Goal: Information Seeking & Learning: Learn about a topic

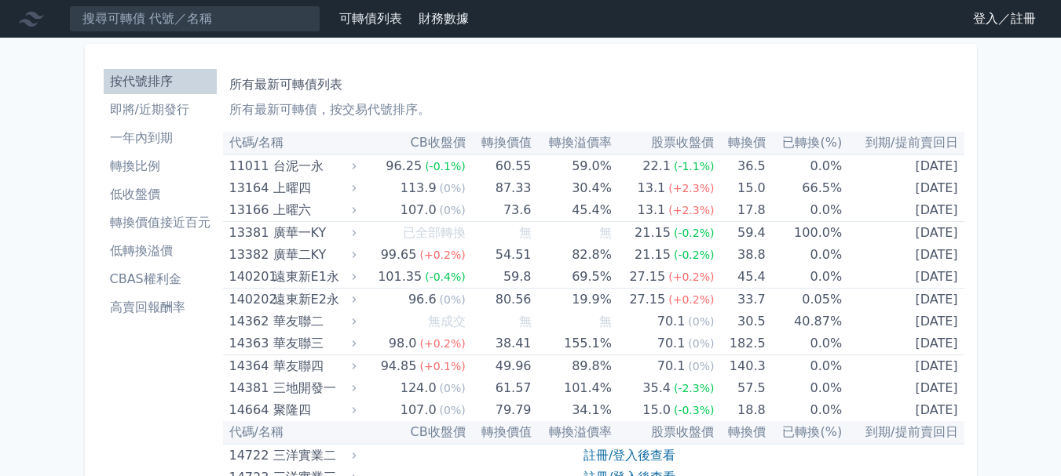
click at [999, 17] on link "登入／註冊" at bounding box center [1004, 18] width 88 height 25
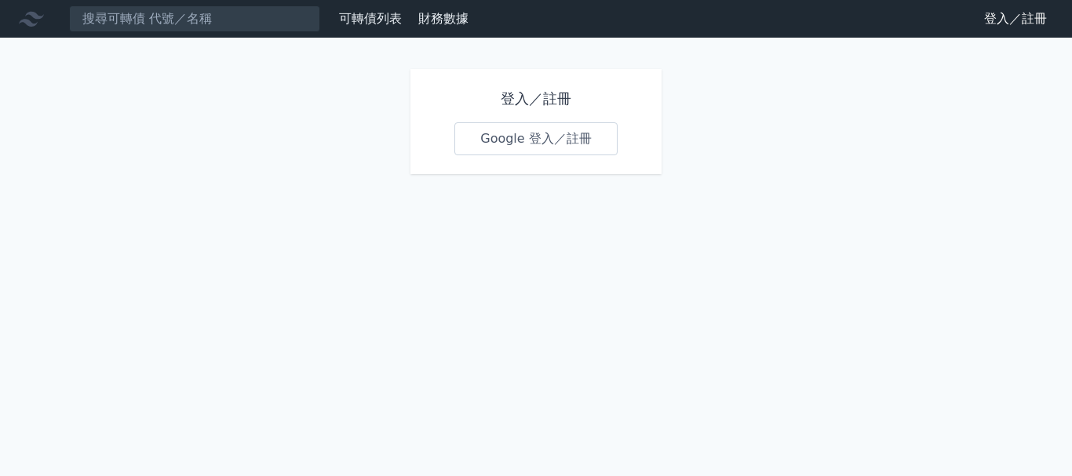
click at [504, 141] on link "Google 登入／註冊" at bounding box center [536, 138] width 163 height 33
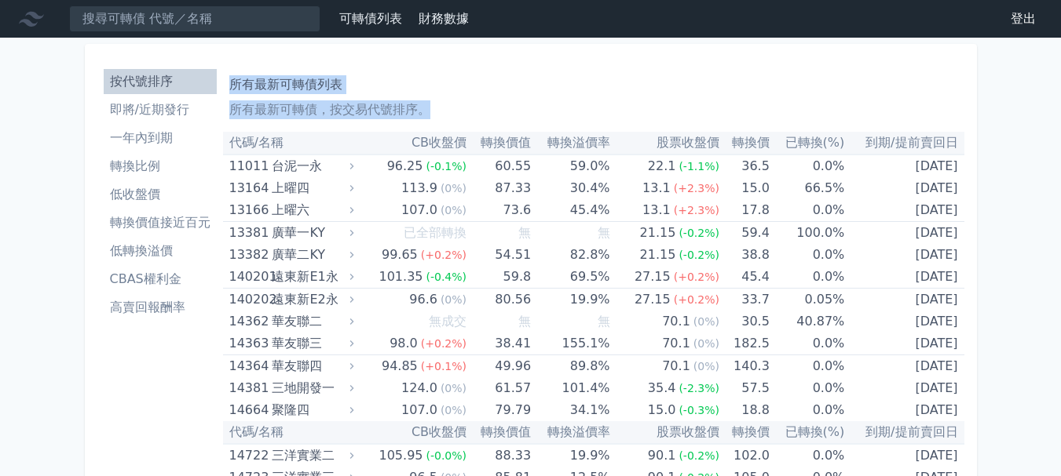
drag, startPoint x: 232, startPoint y: 85, endPoint x: 1001, endPoint y: 74, distance: 768.6
copy div "所有最新可轉債列表 所有最新可轉債，按交易代號排序。"
click at [144, 138] on li "一年內到期" at bounding box center [160, 138] width 113 height 19
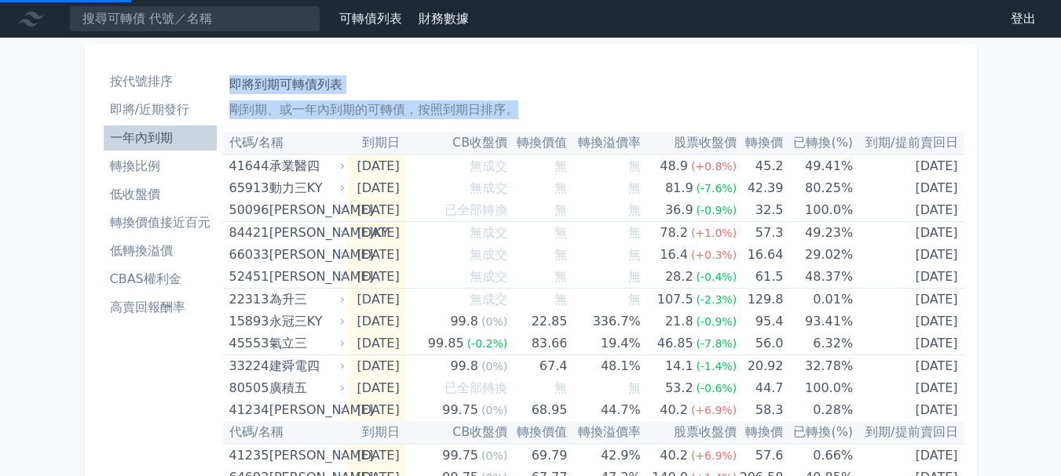
drag, startPoint x: 231, startPoint y: 83, endPoint x: 1024, endPoint y: 112, distance: 794.1
copy div "即將到期可轉債列表 剛到期、或一年內到期的可轉債，按照到期日排序。"
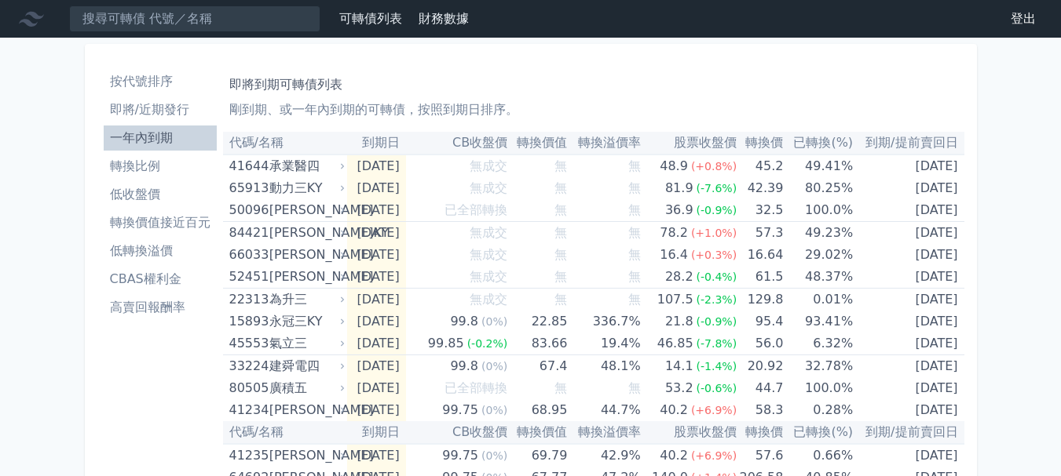
click at [142, 111] on li "即將/近期發行" at bounding box center [160, 109] width 113 height 19
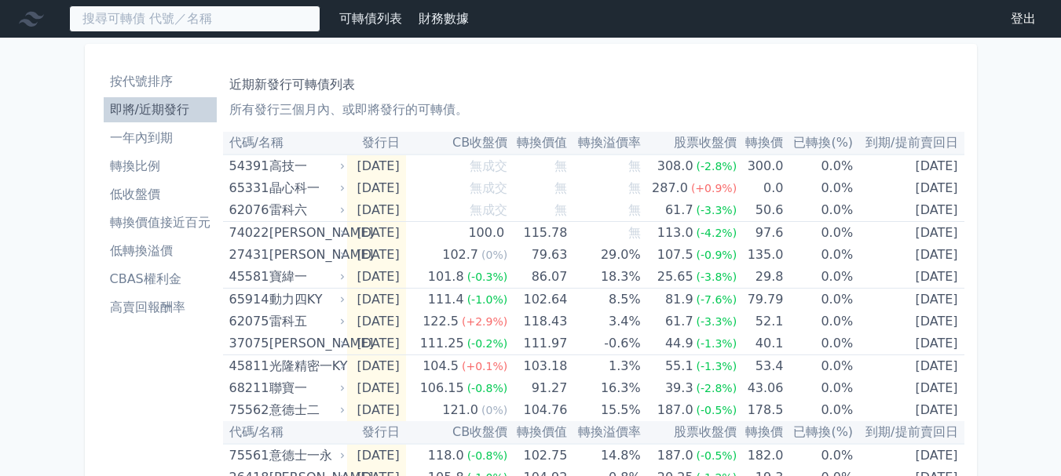
click at [118, 16] on input at bounding box center [194, 18] width 251 height 27
paste input "65914"
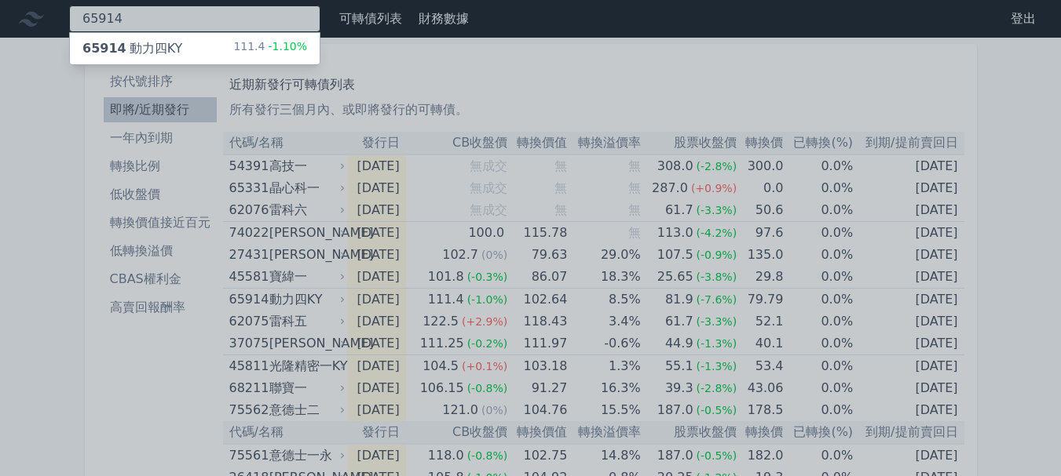
type input "65914"
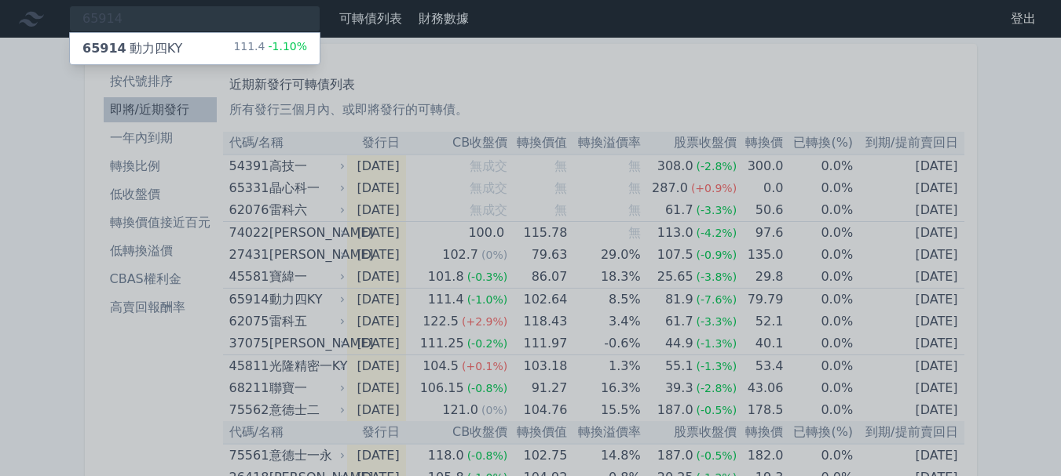
click at [151, 53] on div "65914 動力[GEOGRAPHIC_DATA]" at bounding box center [132, 48] width 100 height 19
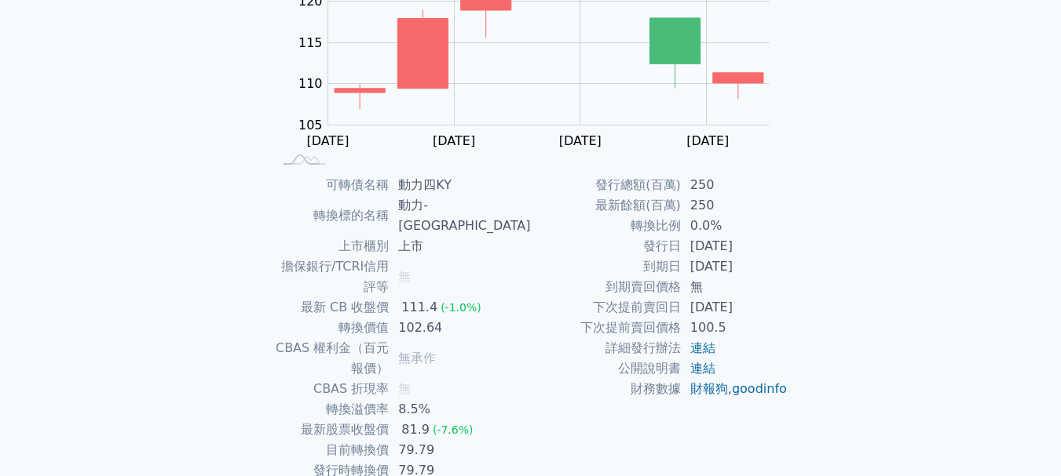
scroll to position [235, 0]
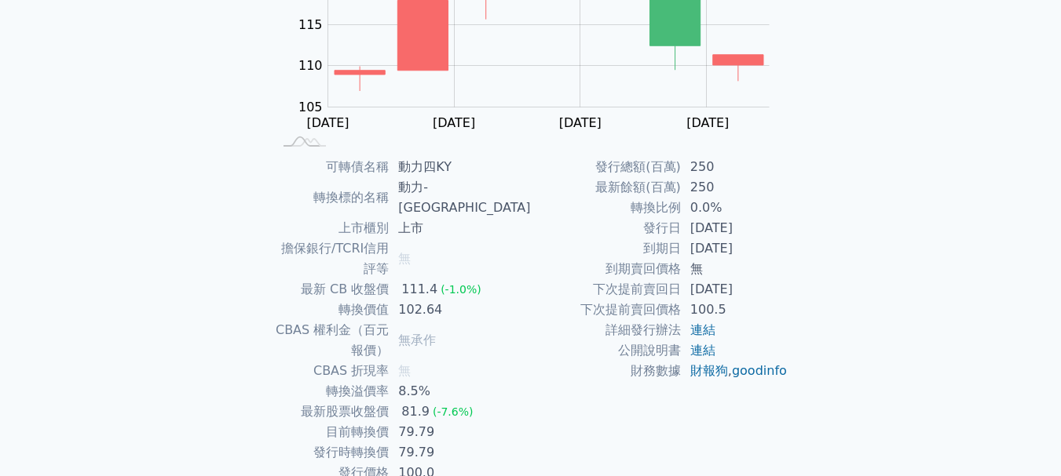
drag, startPoint x: 768, startPoint y: 250, endPoint x: 691, endPoint y: 254, distance: 77.0
click at [691, 254] on td "[DATE]" at bounding box center [735, 249] width 108 height 20
copy td "[DATE]"
